Goal: Task Accomplishment & Management: Manage account settings

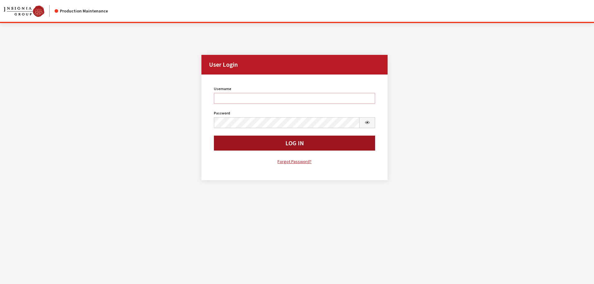
type input "kdorton"
click at [272, 144] on button "Log In" at bounding box center [294, 143] width 161 height 15
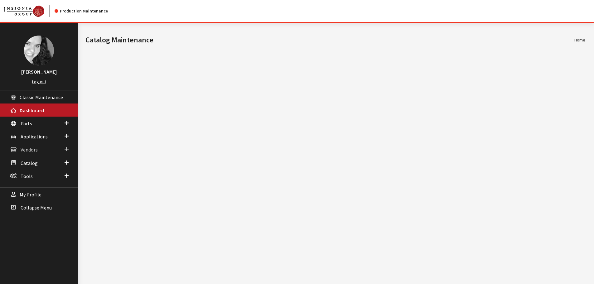
click at [48, 148] on link "Vendors" at bounding box center [39, 149] width 78 height 13
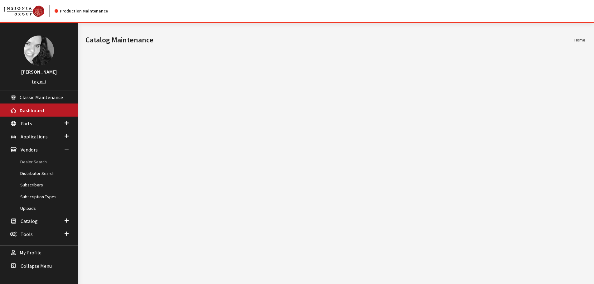
click at [38, 163] on link "Dealer Search" at bounding box center [39, 162] width 78 height 12
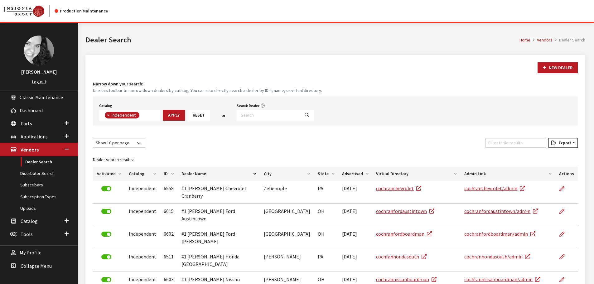
scroll to position [45, 0]
type input "4615"
select select
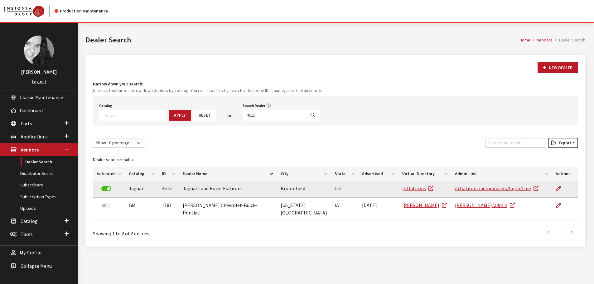
click at [105, 191] on div at bounding box center [106, 188] width 19 height 9
click at [105, 189] on label at bounding box center [106, 188] width 10 height 5
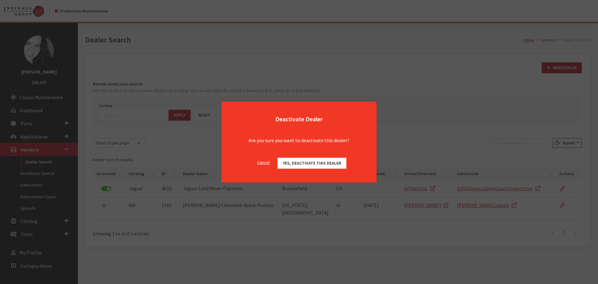
click at [339, 165] on span "Yes, deactivate this dealer" at bounding box center [312, 163] width 58 height 6
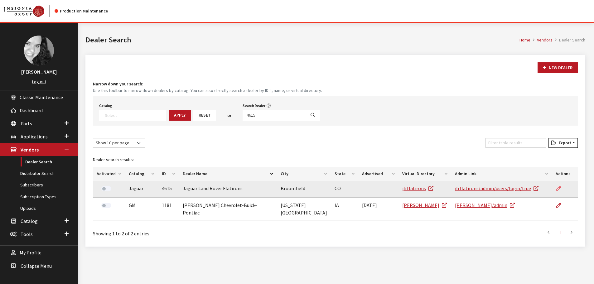
click at [556, 189] on icon at bounding box center [558, 188] width 5 height 5
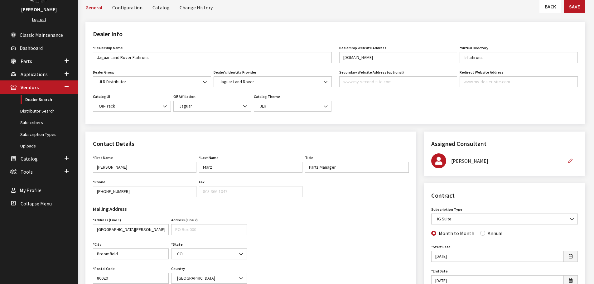
scroll to position [93, 0]
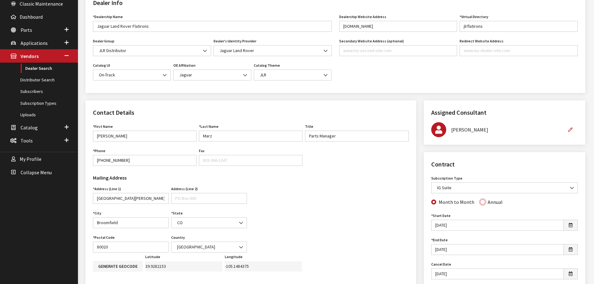
click at [482, 202] on input "Annual" at bounding box center [482, 201] width 5 height 5
radio input "true"
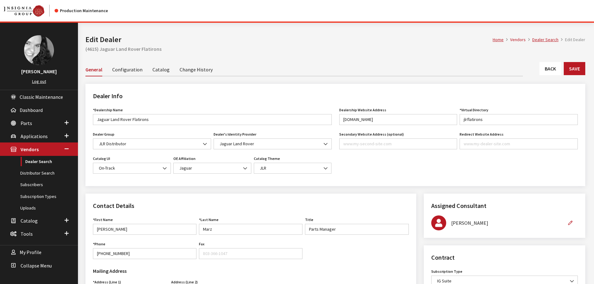
scroll to position [0, 0]
click at [577, 66] on button "Save" at bounding box center [573, 68] width 21 height 13
click at [566, 69] on button "Save" at bounding box center [573, 68] width 21 height 13
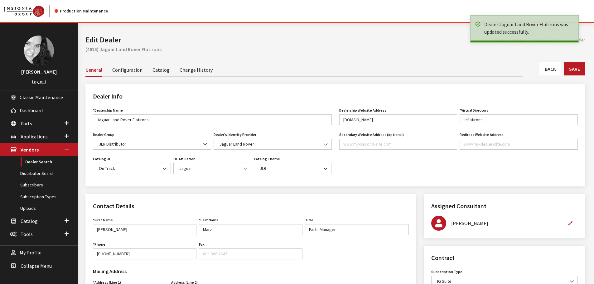
click at [554, 69] on link "Back" at bounding box center [550, 68] width 22 height 13
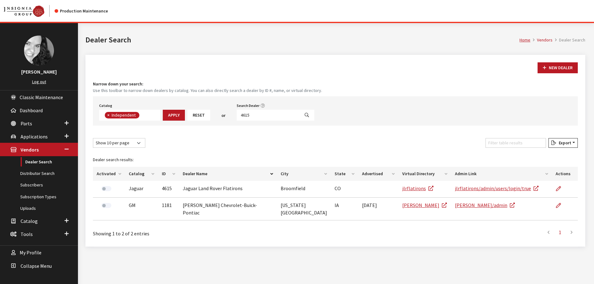
scroll to position [45, 0]
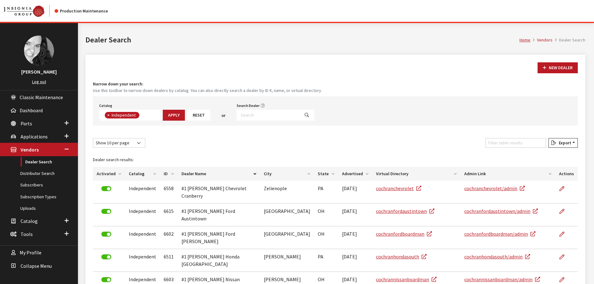
scroll to position [45, 0]
click at [253, 114] on input "Search Dealer" at bounding box center [267, 115] width 63 height 11
type input "[GEOGRAPHIC_DATA]"
select select
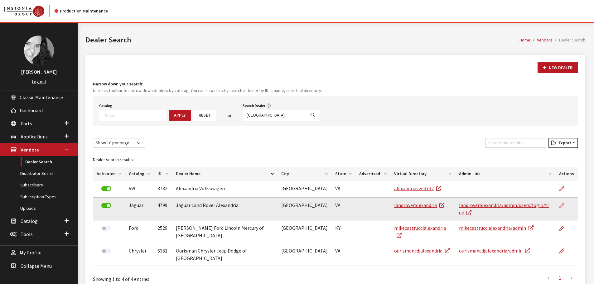
click at [560, 206] on icon at bounding box center [561, 205] width 5 height 5
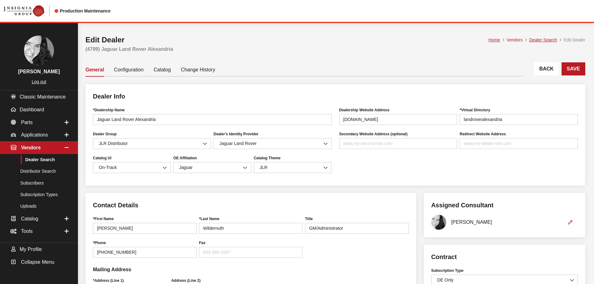
click at [549, 68] on link "Back" at bounding box center [545, 68] width 25 height 13
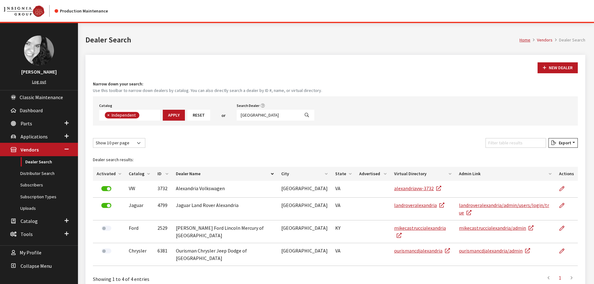
scroll to position [45, 0]
